Goal: Use online tool/utility: Utilize a website feature to perform a specific function

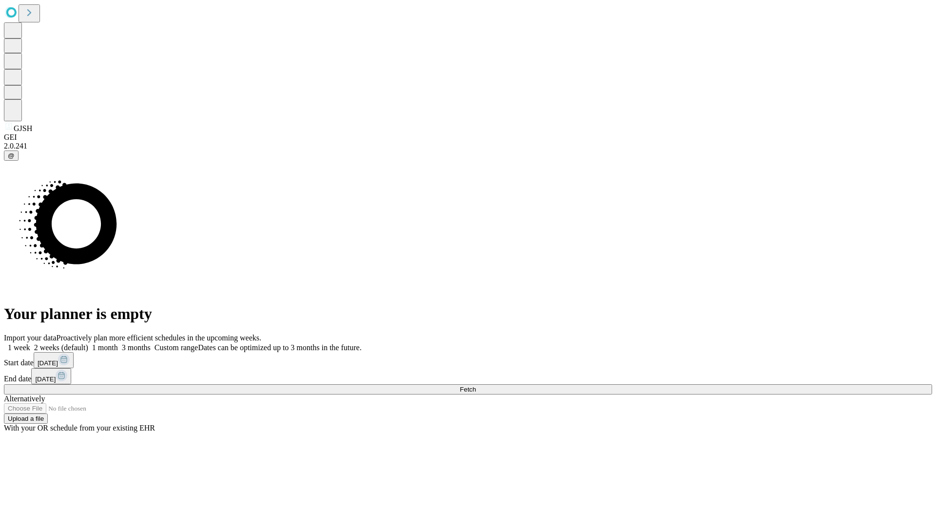
click at [476, 386] on span "Fetch" at bounding box center [467, 389] width 16 height 7
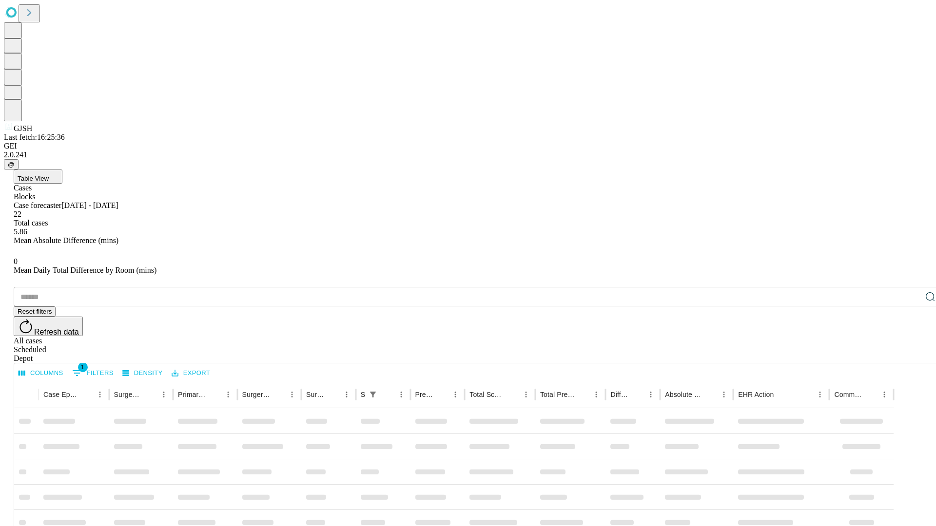
click at [49, 175] on span "Table View" at bounding box center [33, 178] width 31 height 7
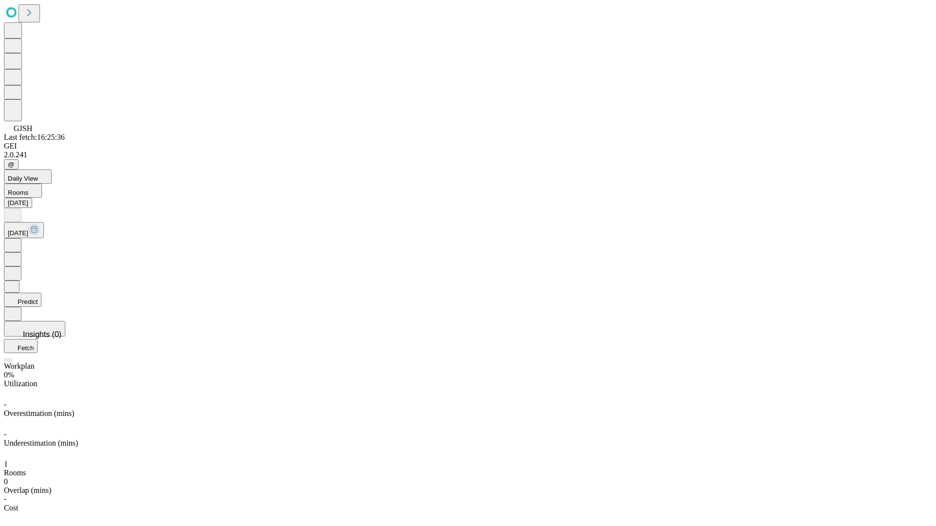
click at [41, 293] on button "Predict" at bounding box center [23, 300] width 38 height 14
